Goal: Task Accomplishment & Management: Manage account settings

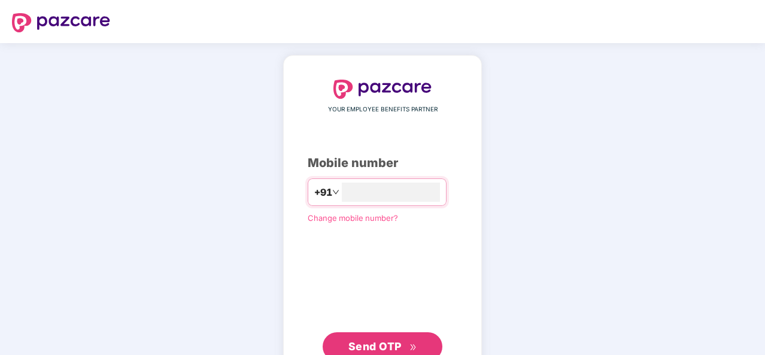
type input "**********"
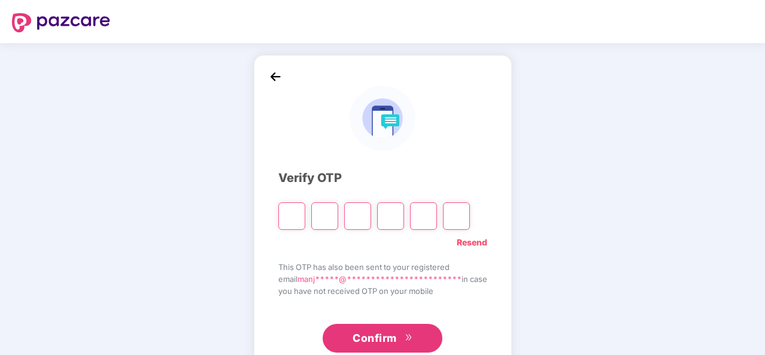
type input "*"
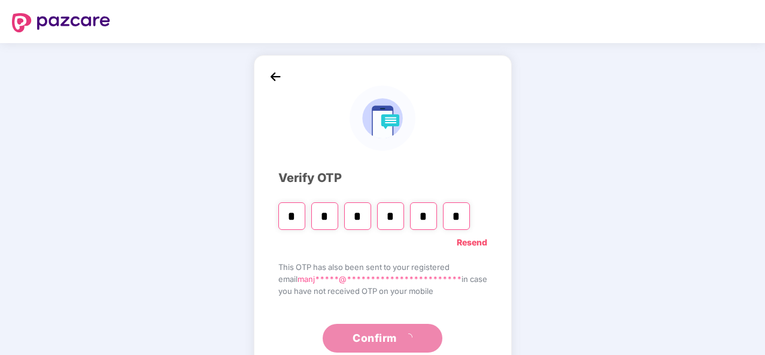
type input "*"
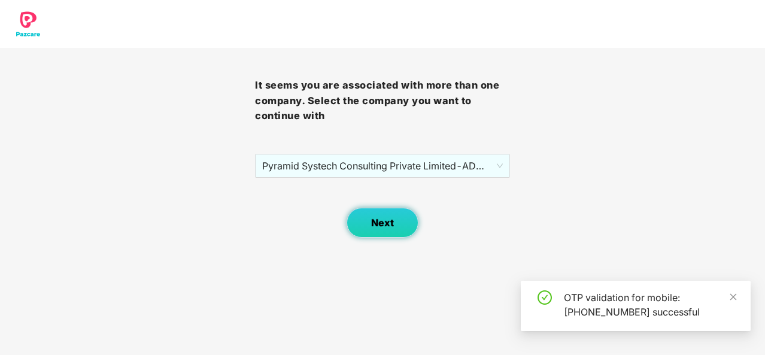
click at [389, 224] on span "Next" at bounding box center [382, 222] width 23 height 11
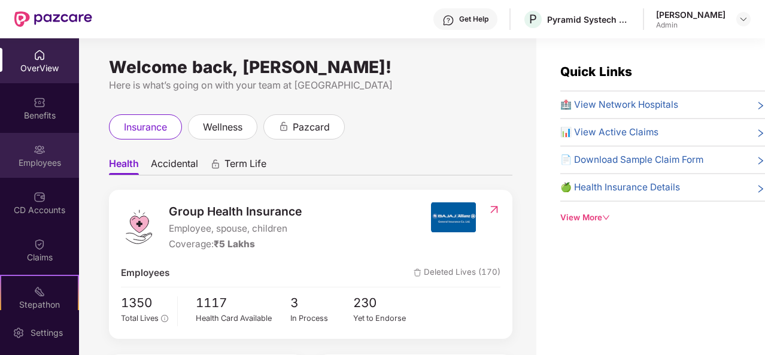
click at [22, 162] on div "Employees" at bounding box center [39, 163] width 79 height 12
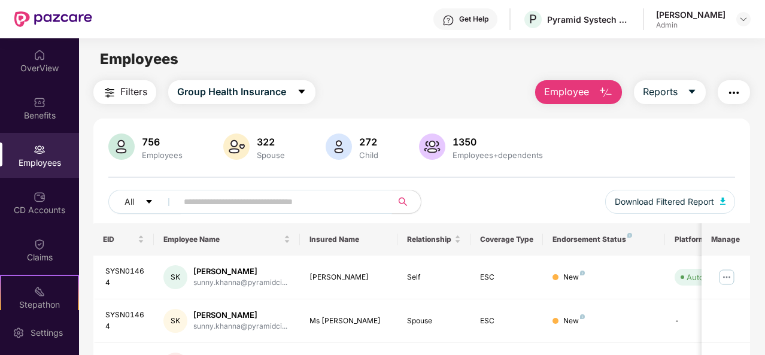
click at [245, 198] on input "text" at bounding box center [280, 202] width 192 height 18
type input "*****"
click at [728, 321] on img at bounding box center [726, 320] width 19 height 19
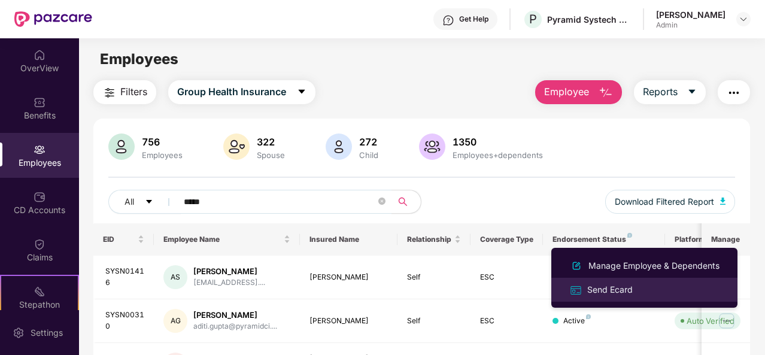
click at [612, 285] on div "Send Ecard" at bounding box center [610, 289] width 50 height 13
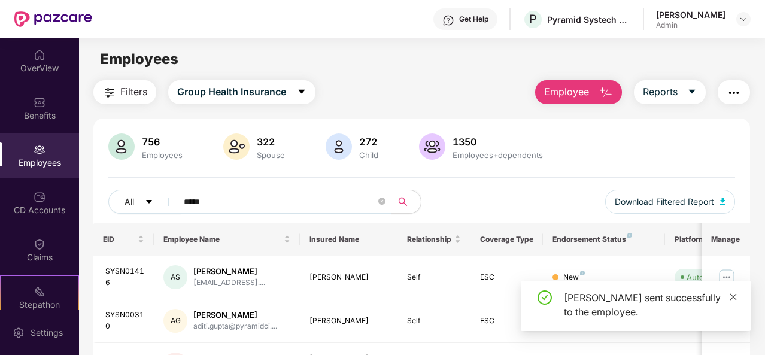
click at [731, 293] on icon "close" at bounding box center [733, 297] width 8 height 8
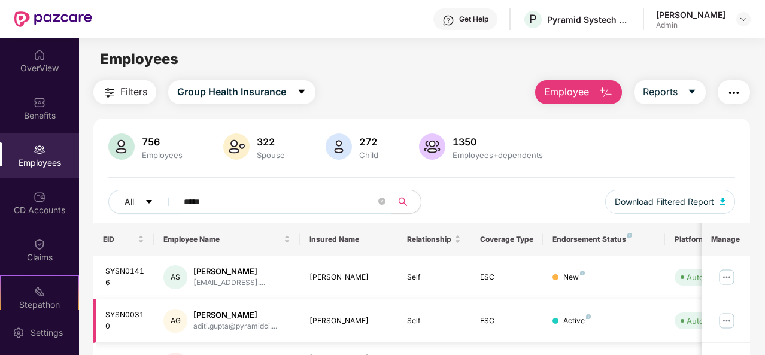
click at [730, 317] on img at bounding box center [726, 320] width 19 height 19
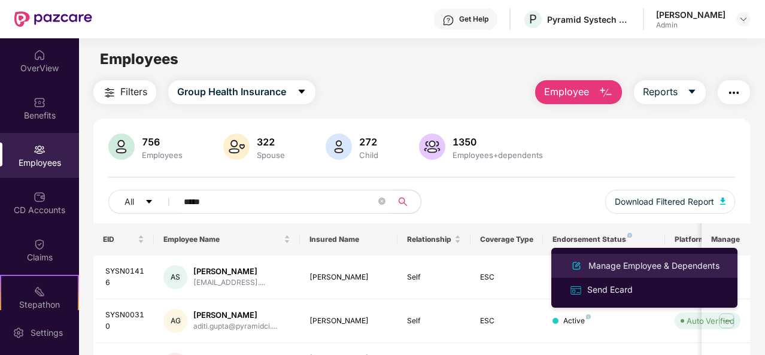
click at [674, 263] on div "Manage Employee & Dependents" at bounding box center [654, 265] width 136 height 13
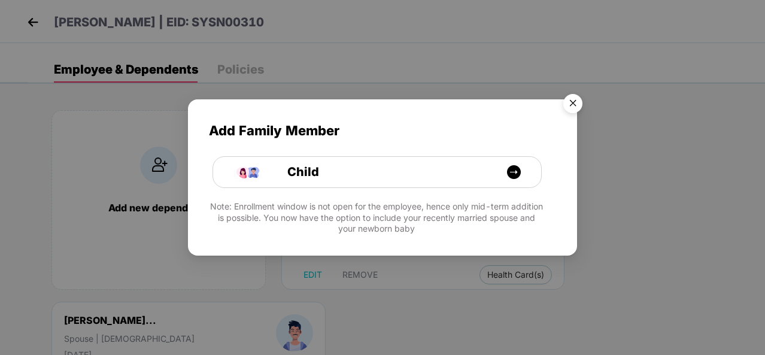
click at [571, 96] on img "Close" at bounding box center [573, 106] width 34 height 34
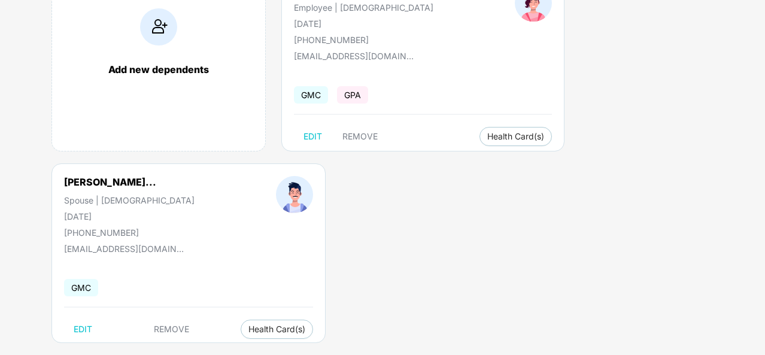
scroll to position [156, 0]
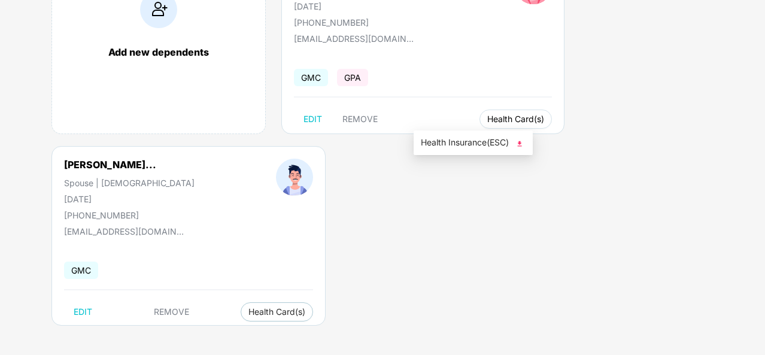
click at [487, 120] on span "Health Card(s)" at bounding box center [515, 119] width 57 height 6
click at [521, 140] on img at bounding box center [519, 144] width 12 height 12
click at [281, 309] on span "Health Card(s)" at bounding box center [276, 312] width 57 height 6
click at [338, 332] on img at bounding box center [338, 336] width 12 height 12
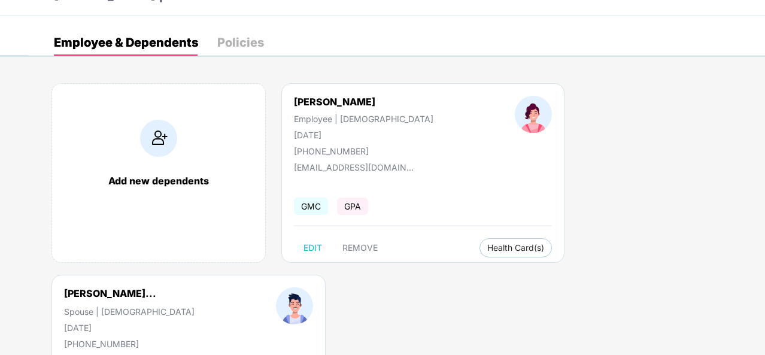
scroll to position [0, 0]
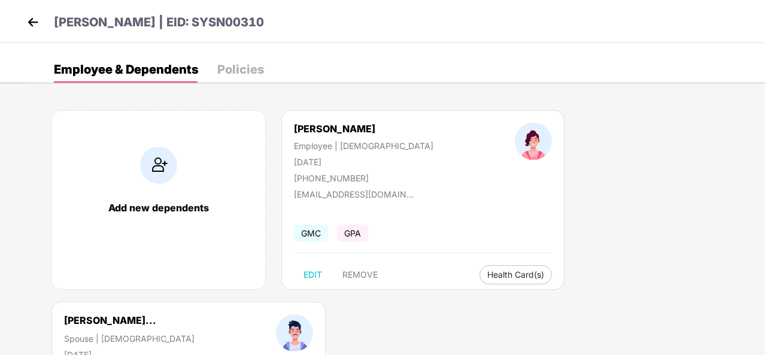
click at [29, 18] on img at bounding box center [33, 22] width 18 height 18
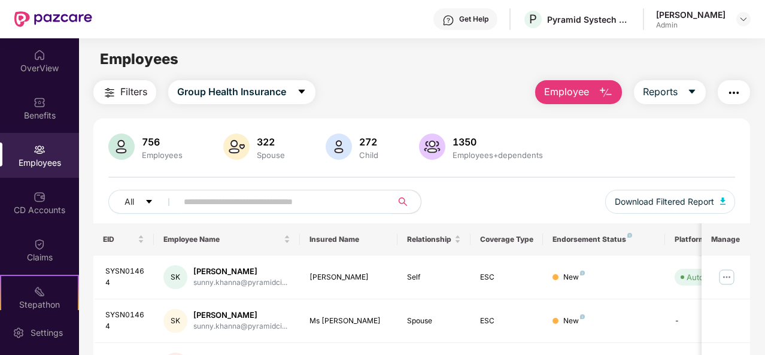
click at [203, 197] on input "text" at bounding box center [280, 202] width 192 height 18
type input "*****"
click at [726, 320] on img at bounding box center [726, 320] width 19 height 19
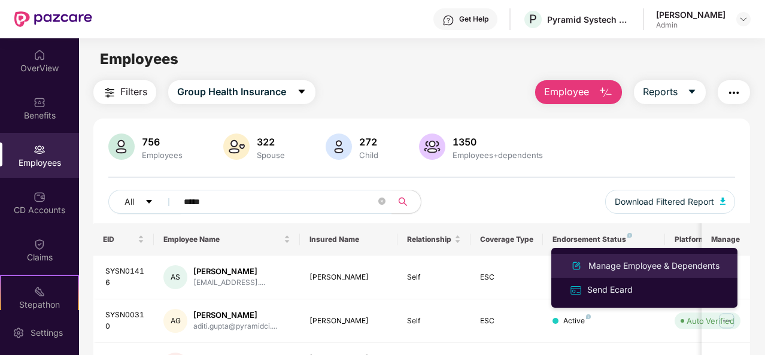
click at [633, 263] on div "Manage Employee & Dependents" at bounding box center [654, 265] width 136 height 13
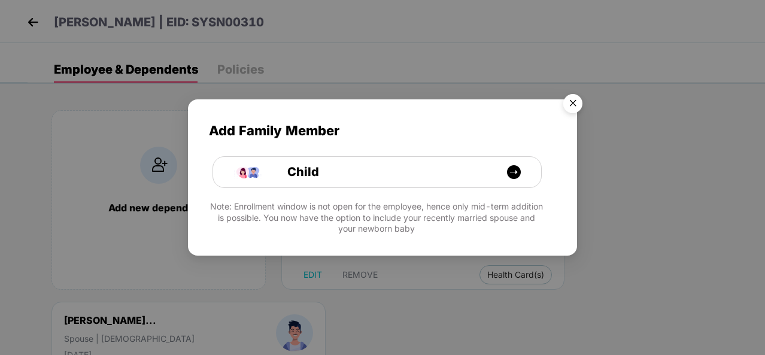
click at [574, 97] on img "Close" at bounding box center [573, 106] width 34 height 34
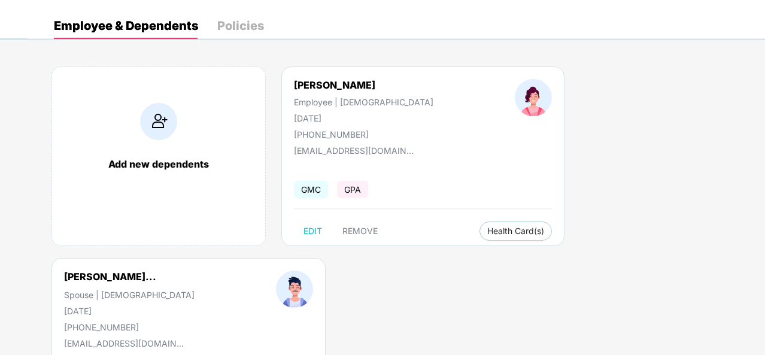
scroll to position [60, 0]
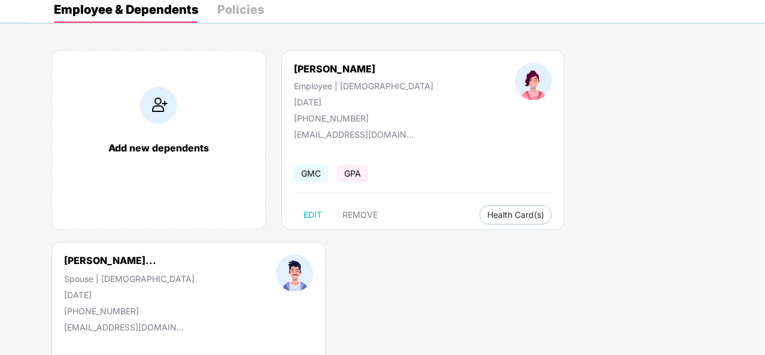
click at [231, 13] on div "Policies" at bounding box center [240, 10] width 47 height 12
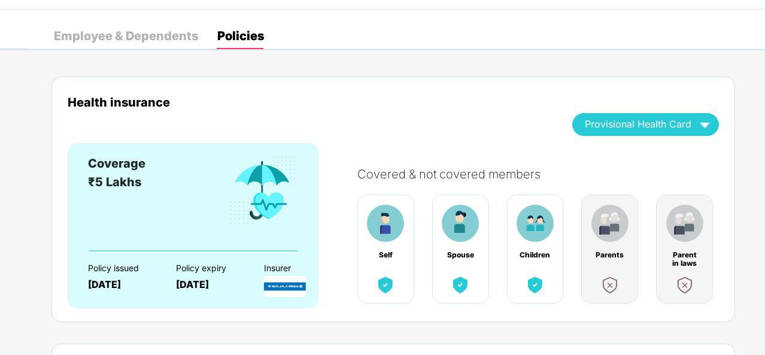
scroll to position [0, 0]
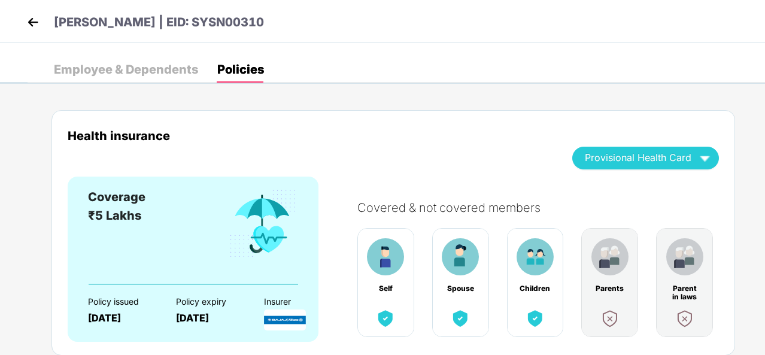
click at [34, 21] on img at bounding box center [33, 22] width 18 height 18
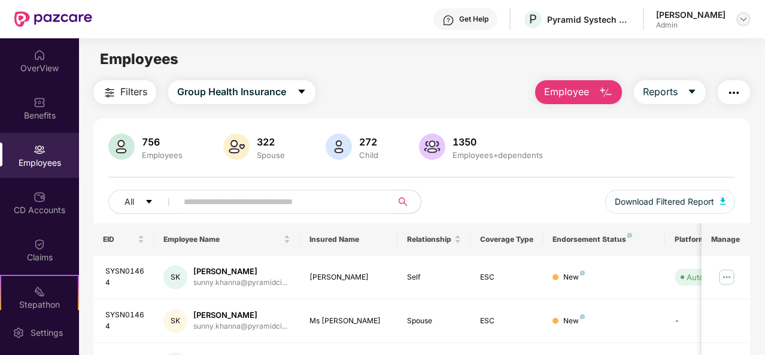
click at [742, 19] on img at bounding box center [743, 19] width 10 height 10
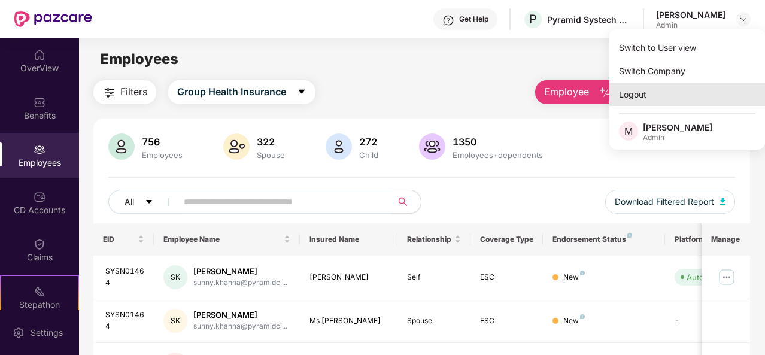
click at [652, 88] on div "Logout" at bounding box center [687, 94] width 156 height 23
